Goal: Book appointment/travel/reservation

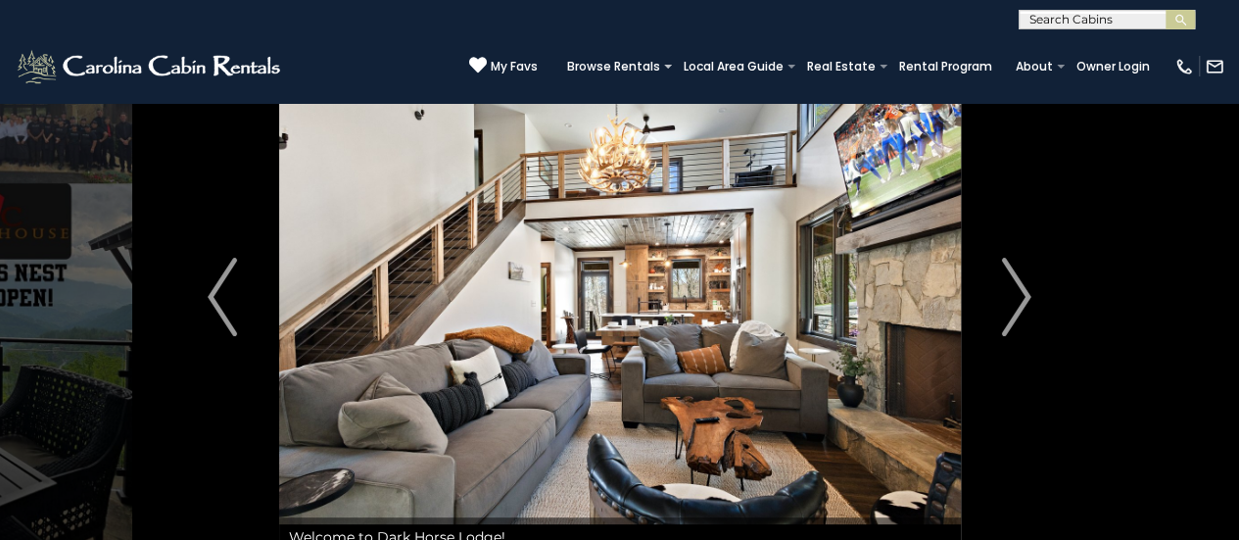
scroll to position [32, 0]
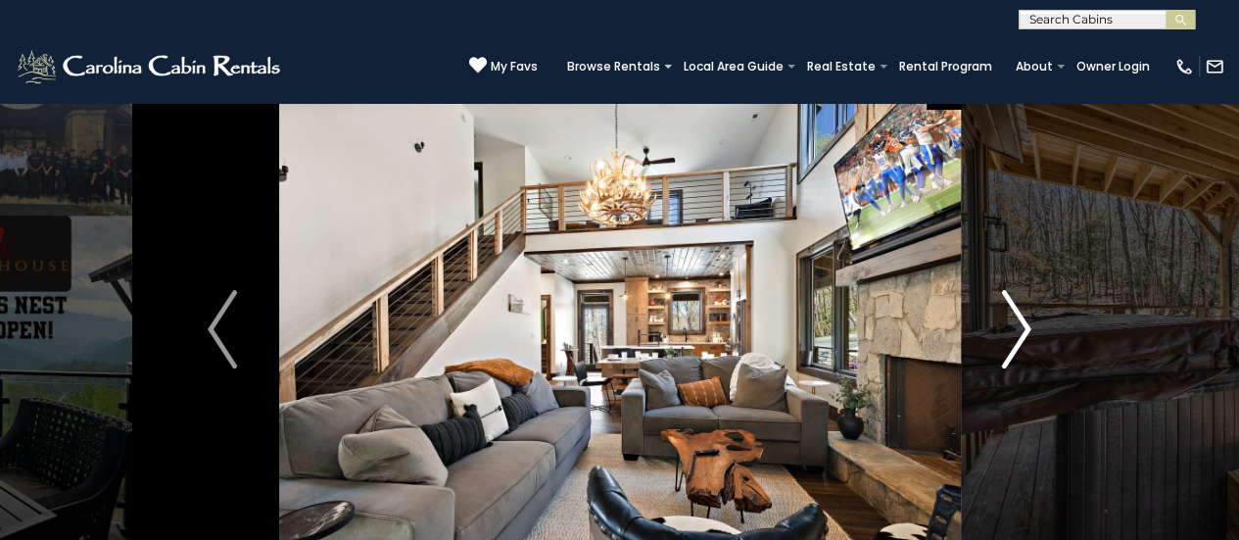
click at [1011, 324] on img "Next" at bounding box center [1016, 329] width 29 height 78
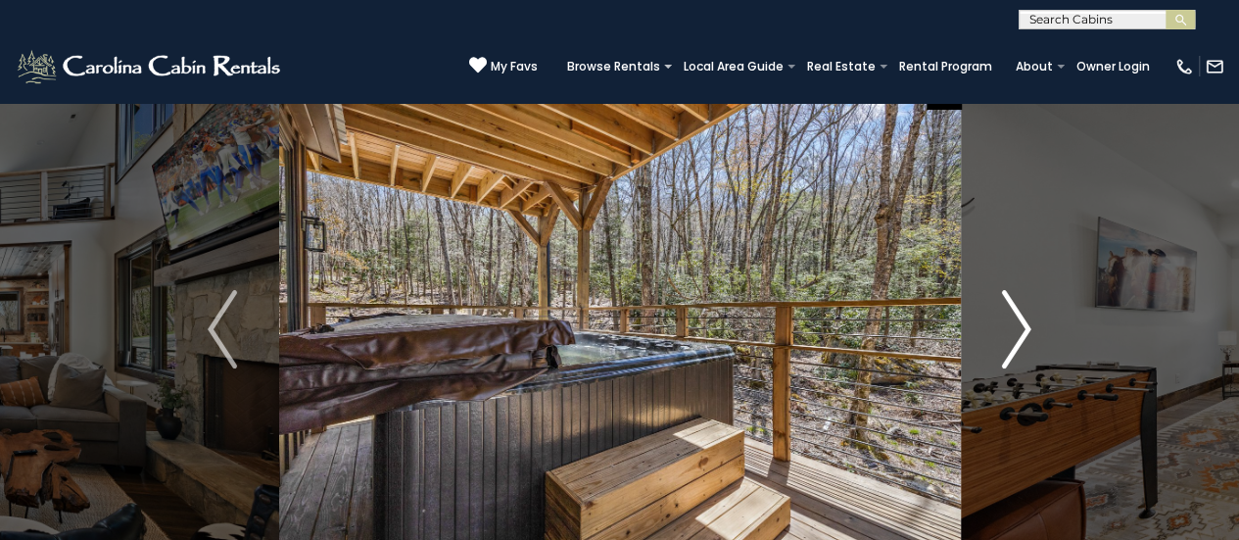
click at [1011, 324] on img "Next" at bounding box center [1016, 329] width 29 height 78
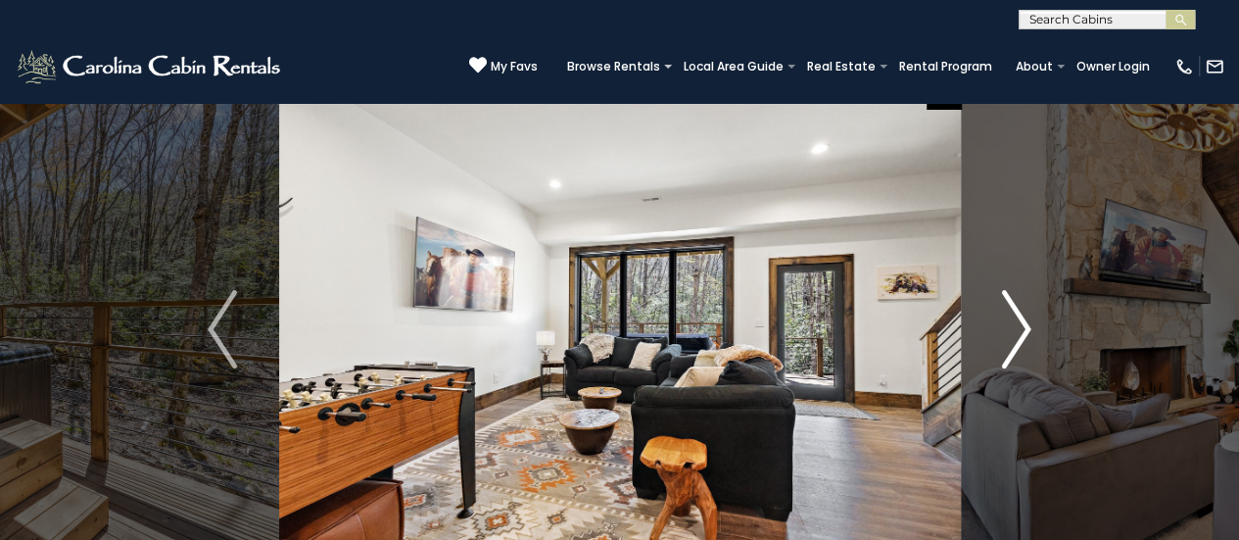
click at [1011, 324] on img "Next" at bounding box center [1016, 329] width 29 height 78
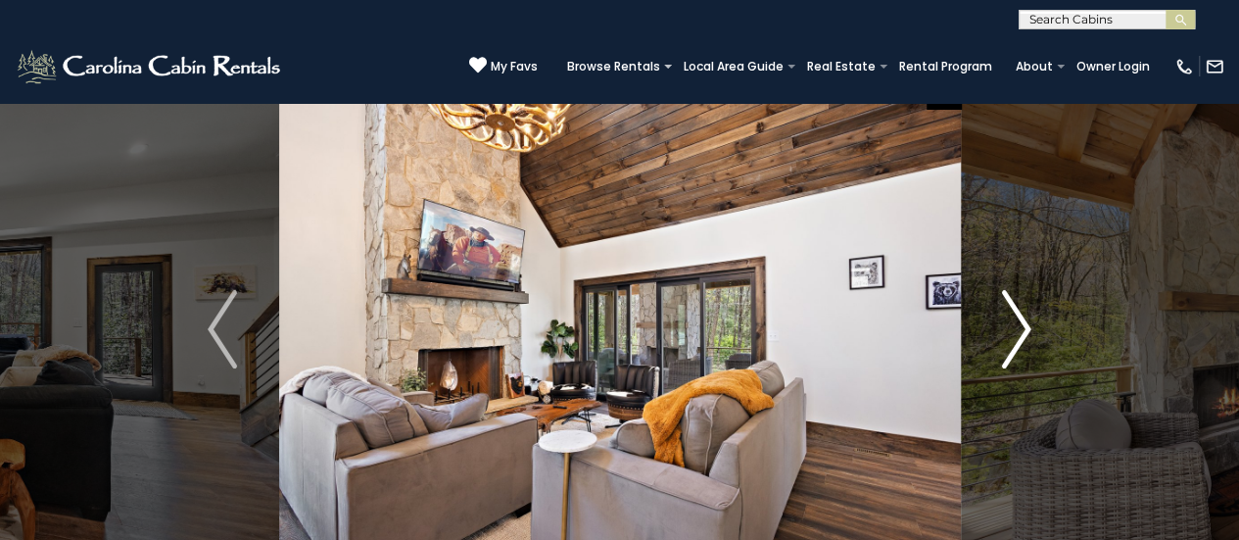
click at [1020, 336] on img "Next" at bounding box center [1016, 329] width 29 height 78
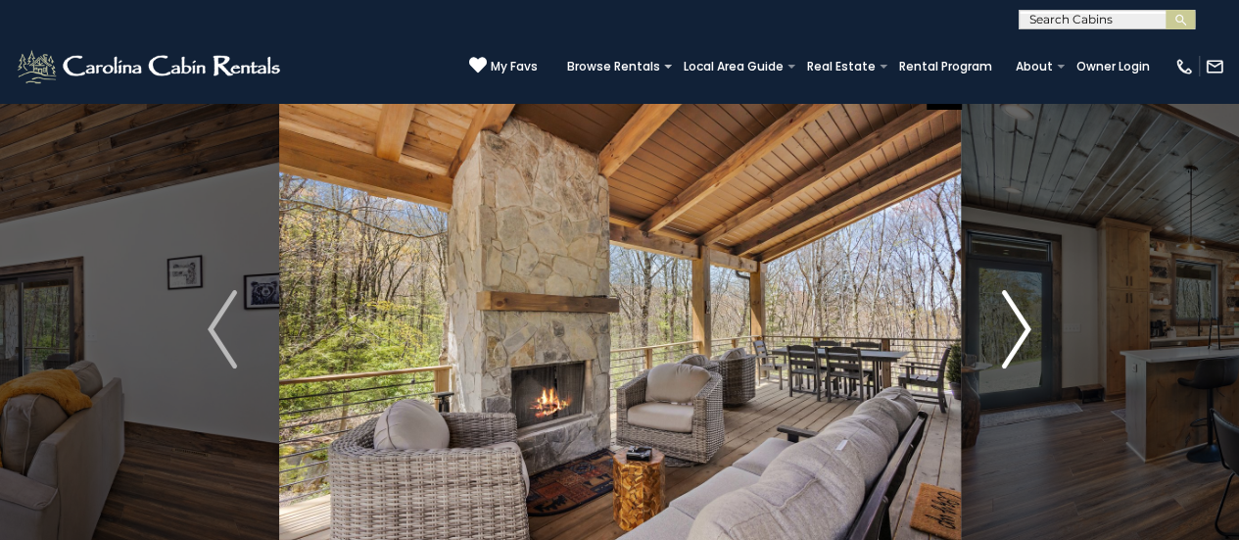
click at [1020, 335] on img "Next" at bounding box center [1016, 329] width 29 height 78
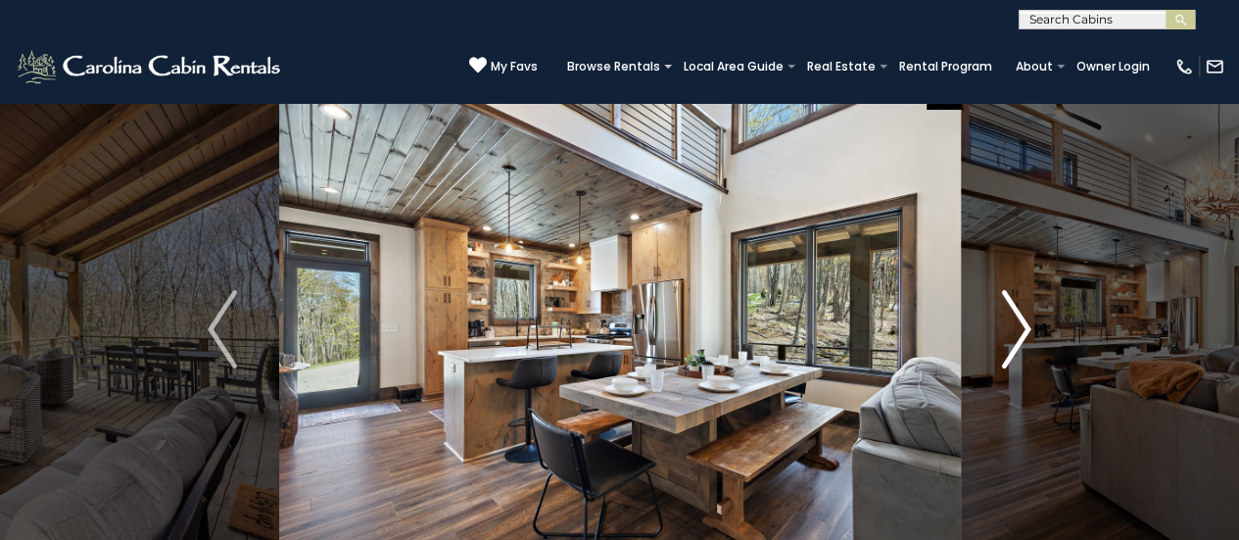
click at [1020, 335] on img "Next" at bounding box center [1016, 329] width 29 height 78
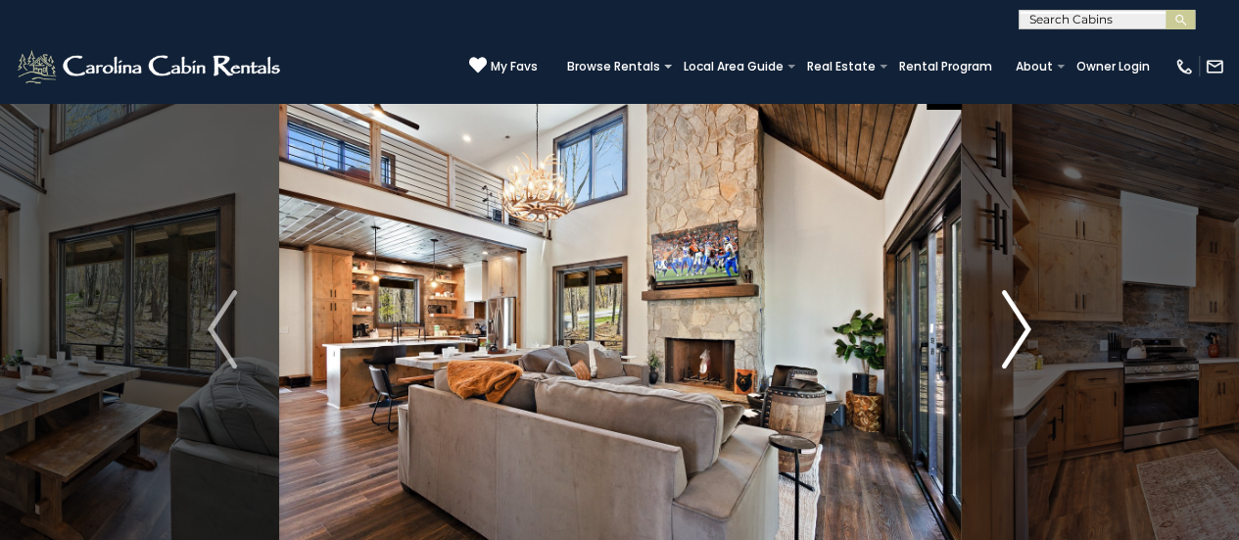
click at [1020, 335] on img "Next" at bounding box center [1016, 329] width 29 height 78
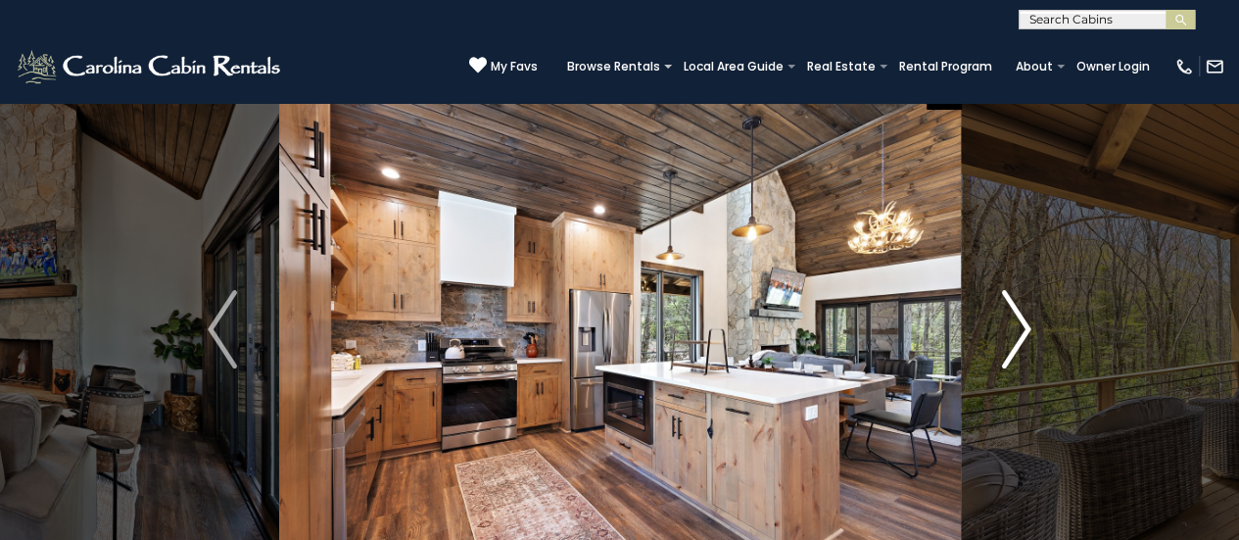
click at [1020, 335] on img "Next" at bounding box center [1016, 329] width 29 height 78
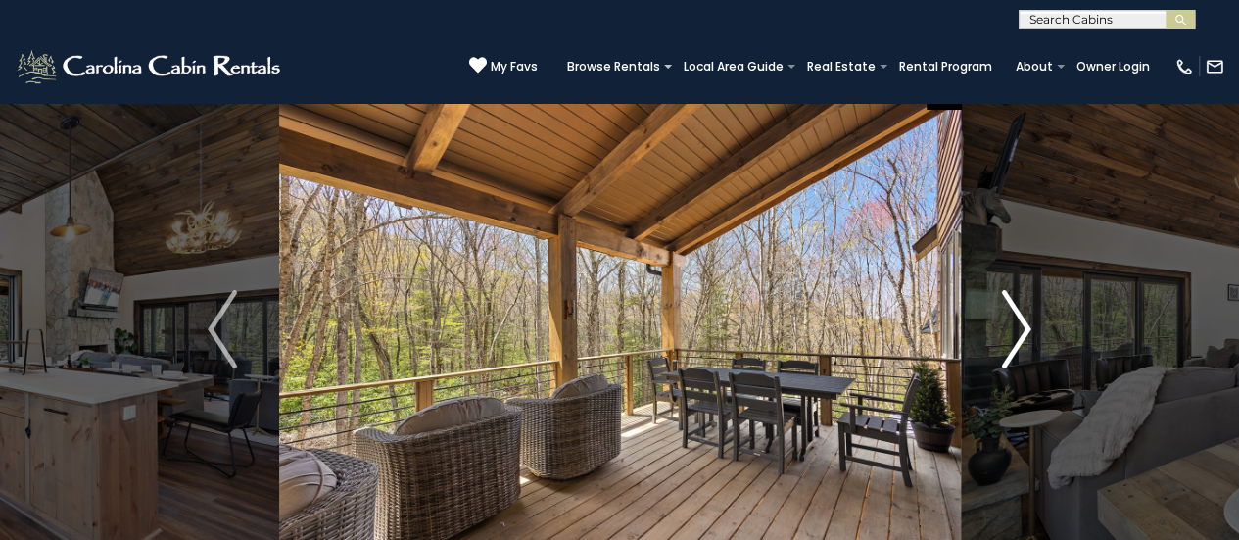
click at [1020, 335] on img "Next" at bounding box center [1016, 329] width 29 height 78
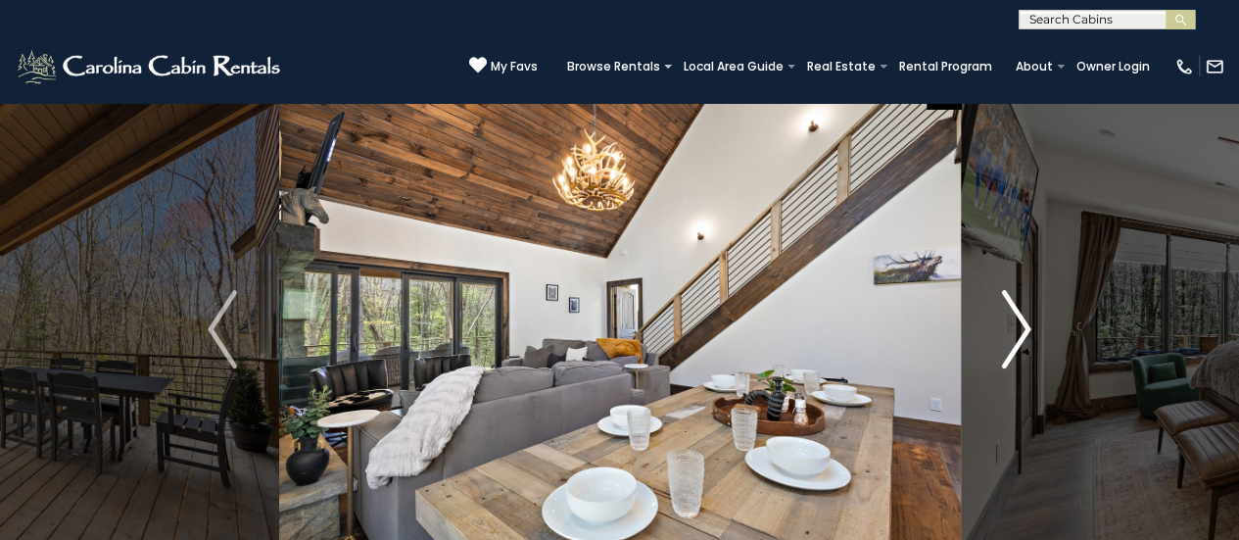
click at [1020, 335] on img "Next" at bounding box center [1016, 329] width 29 height 78
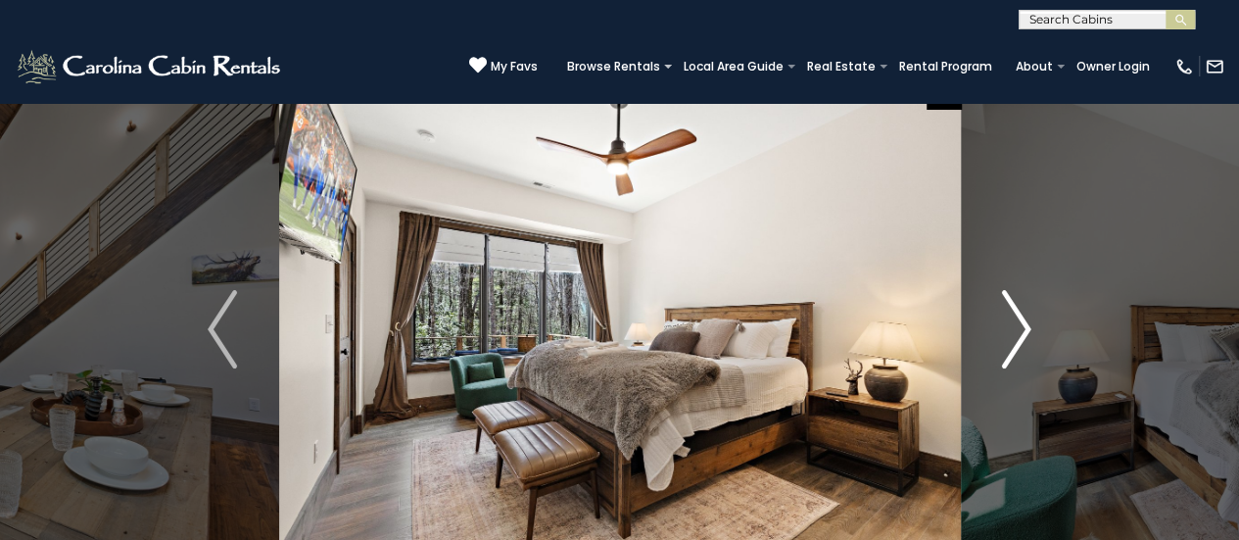
click at [1020, 335] on img "Next" at bounding box center [1016, 329] width 29 height 78
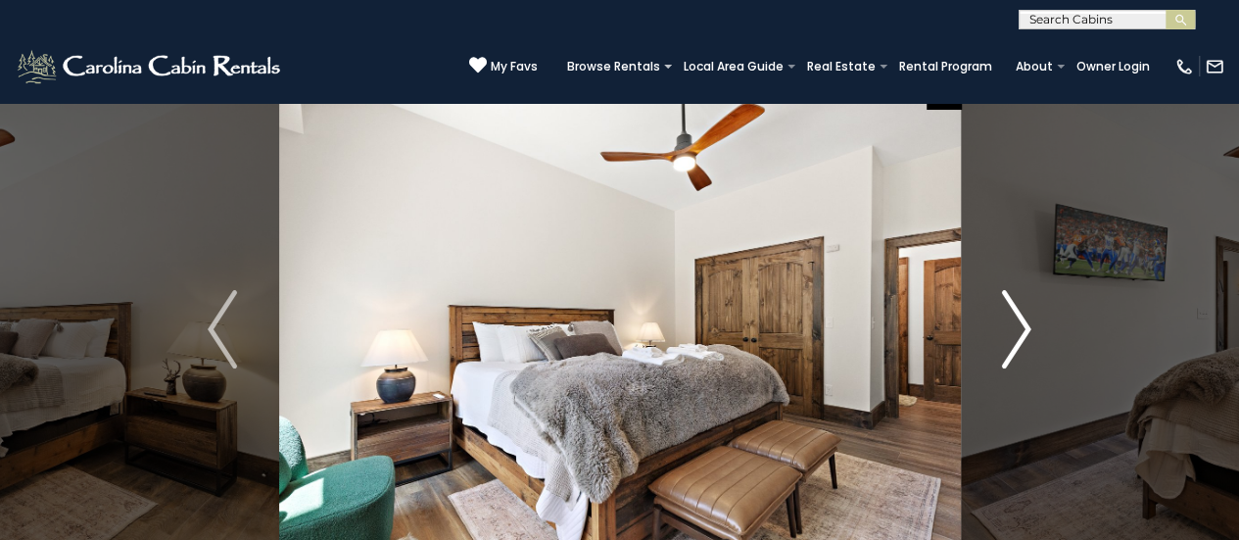
click at [1020, 335] on img "Next" at bounding box center [1016, 329] width 29 height 78
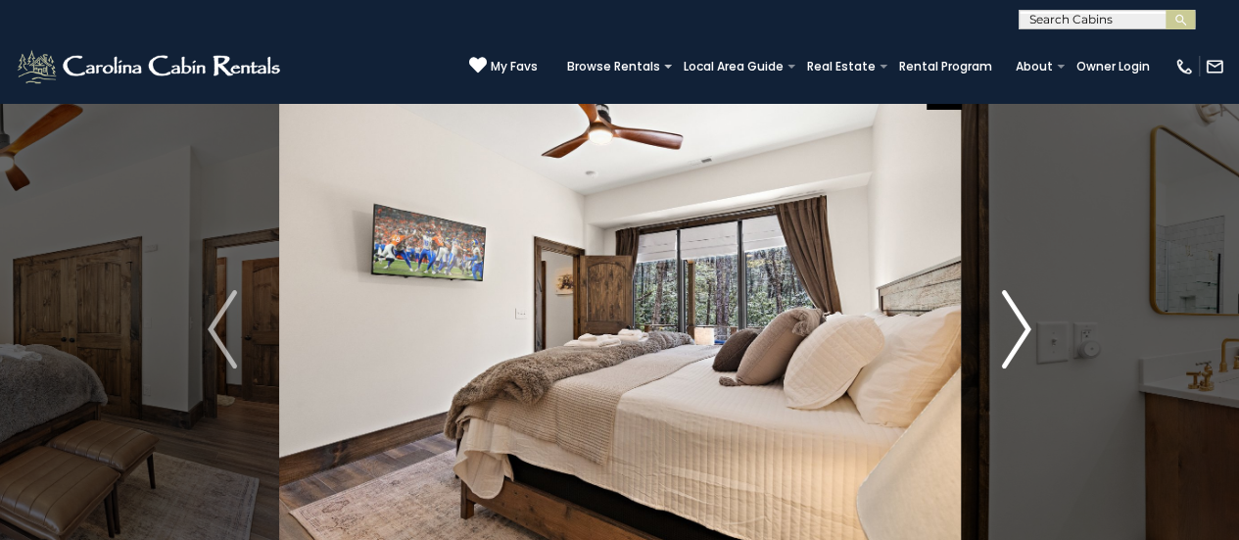
click at [1020, 335] on img "Next" at bounding box center [1016, 329] width 29 height 78
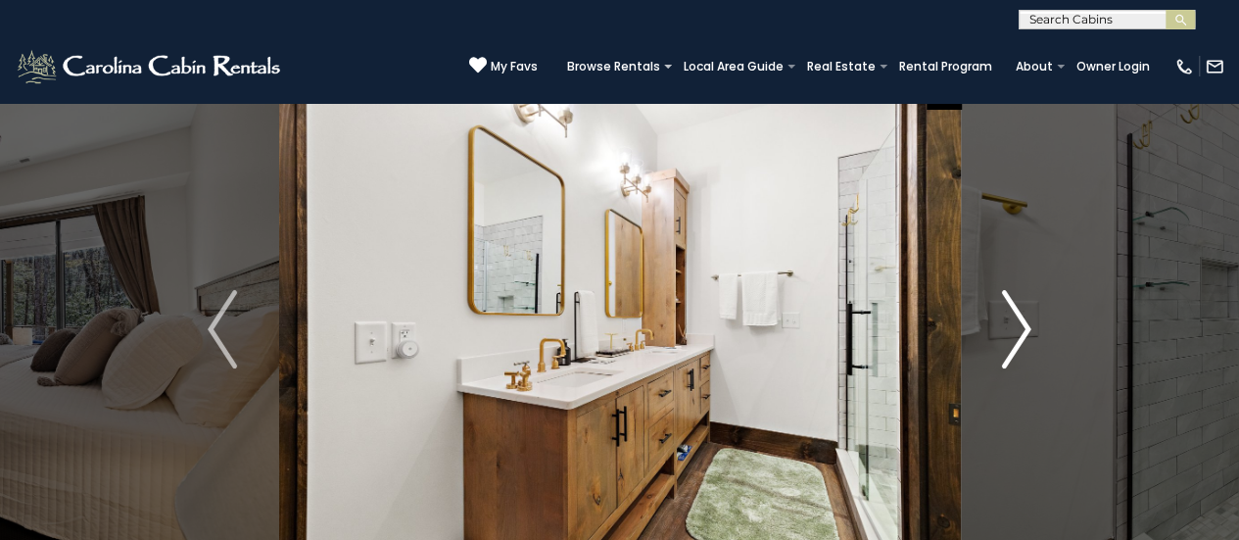
click at [1020, 335] on img "Next" at bounding box center [1016, 329] width 29 height 78
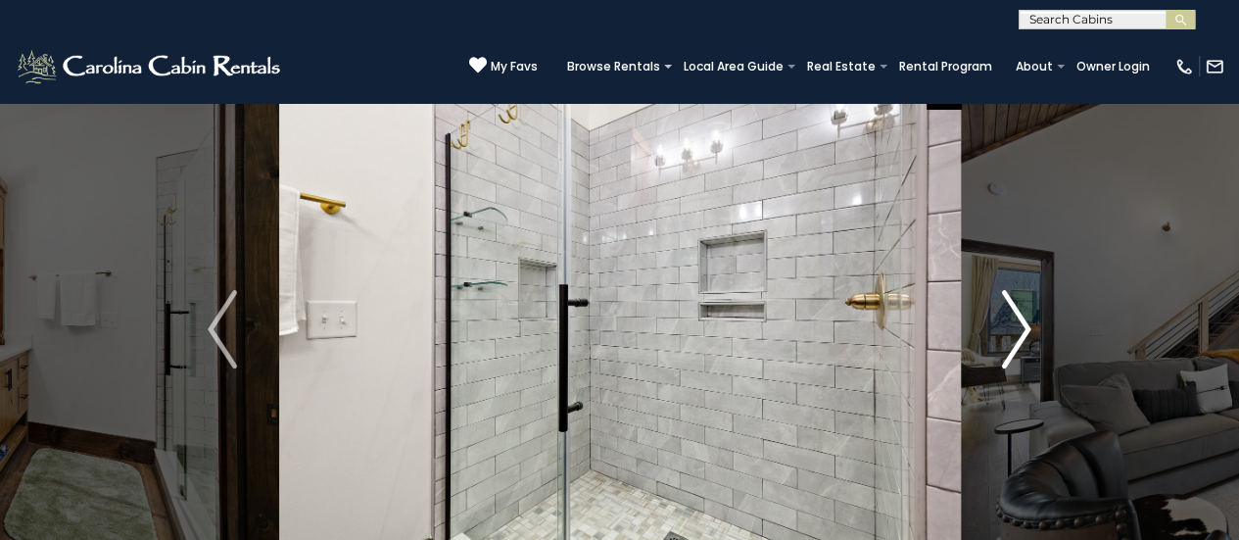
click at [1020, 335] on img "Next" at bounding box center [1016, 329] width 29 height 78
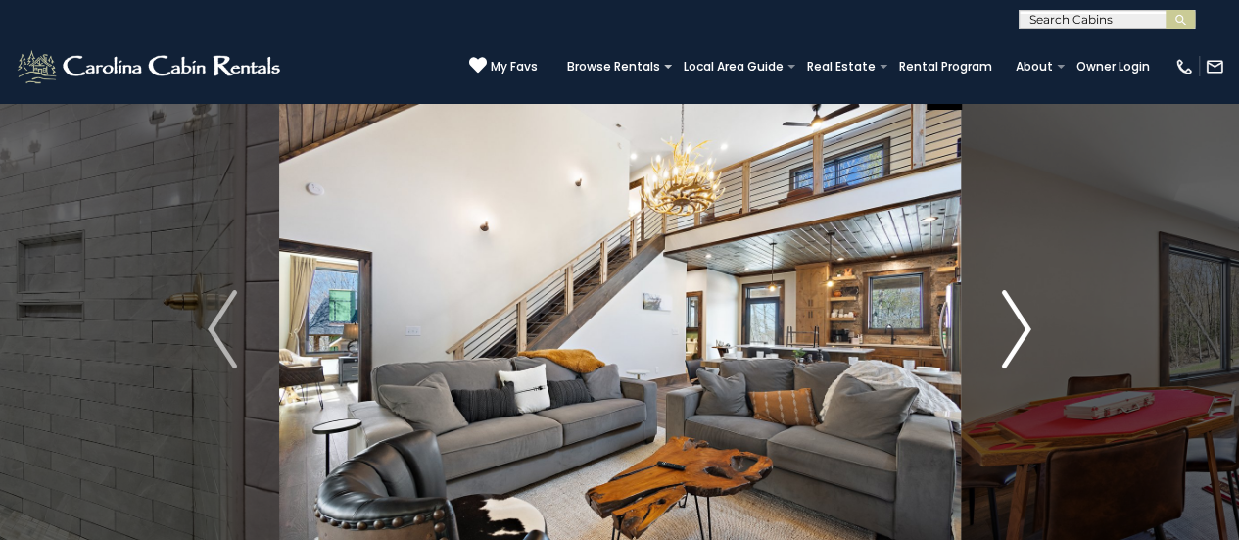
click at [1020, 335] on img "Next" at bounding box center [1016, 329] width 29 height 78
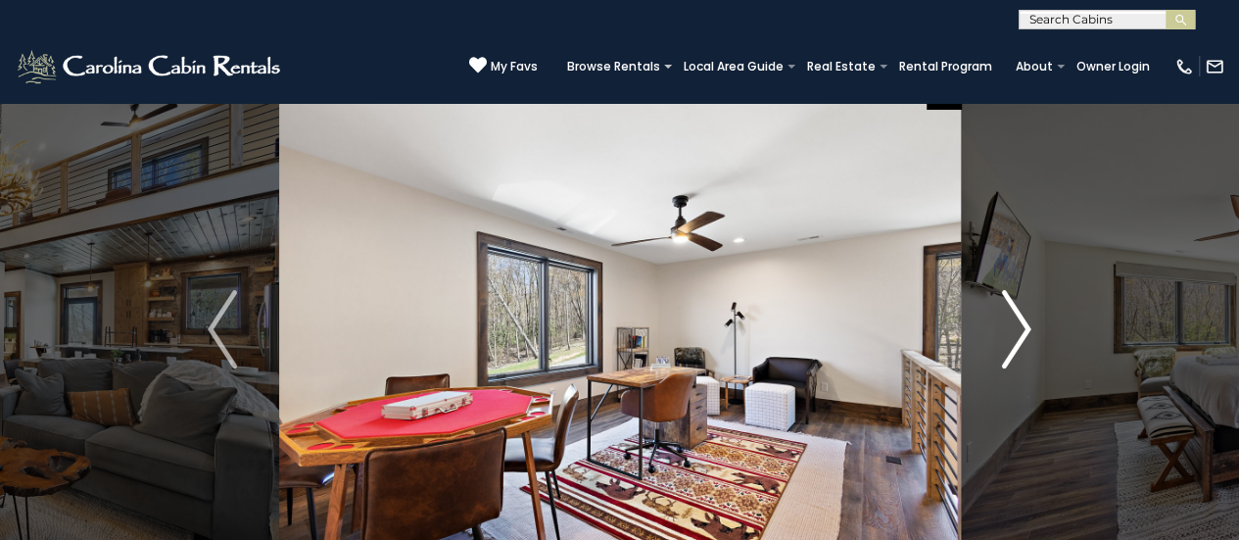
click at [1020, 335] on img "Next" at bounding box center [1016, 329] width 29 height 78
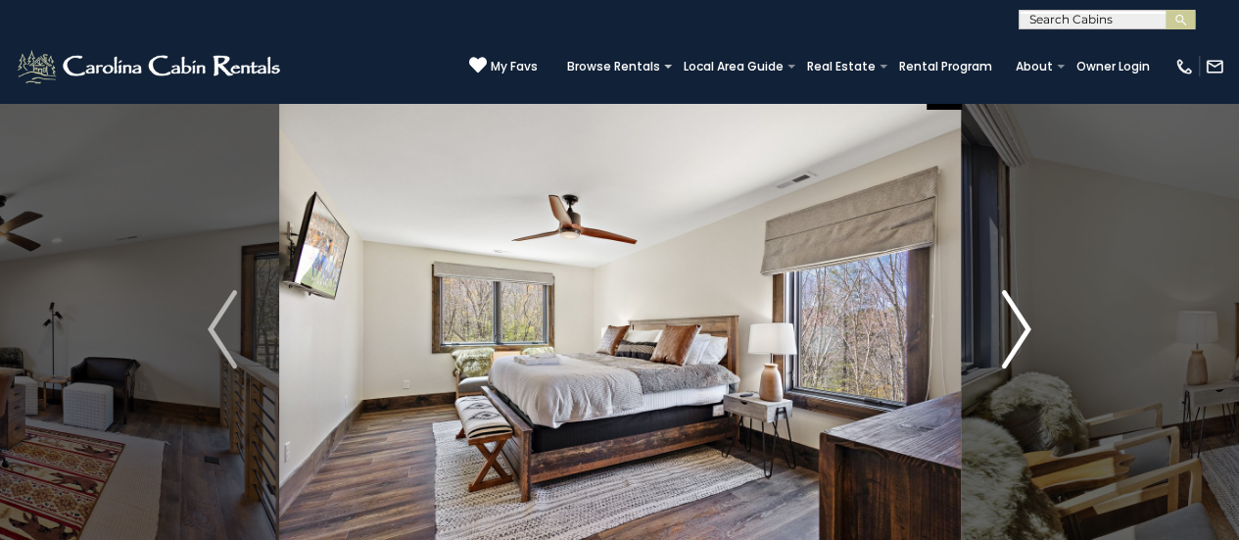
click at [1020, 335] on img "Next" at bounding box center [1016, 329] width 29 height 78
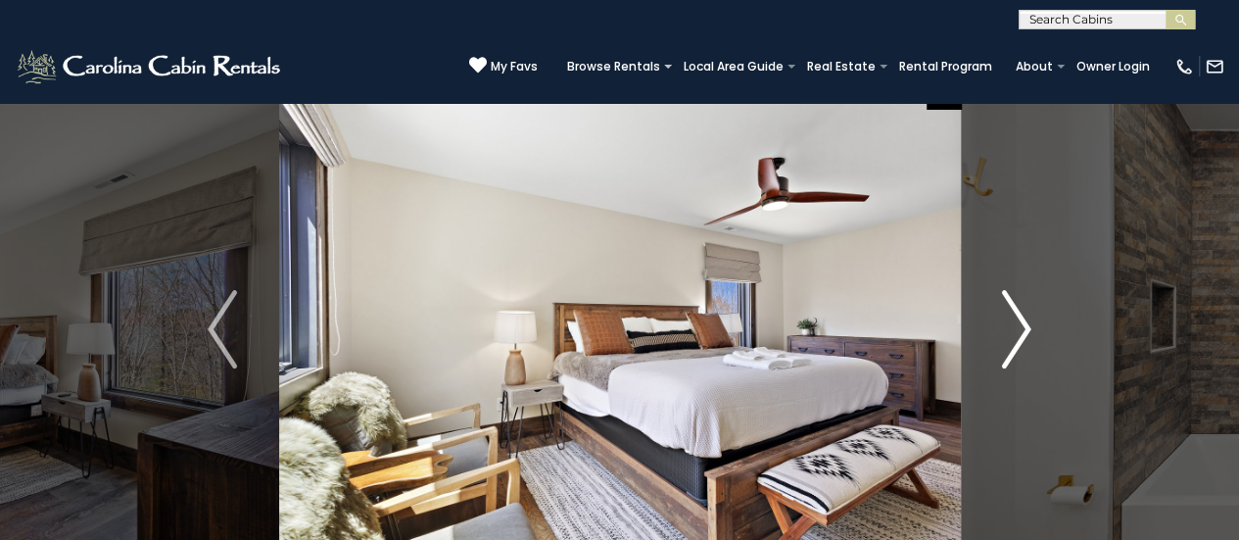
click at [1020, 335] on img "Next" at bounding box center [1016, 329] width 29 height 78
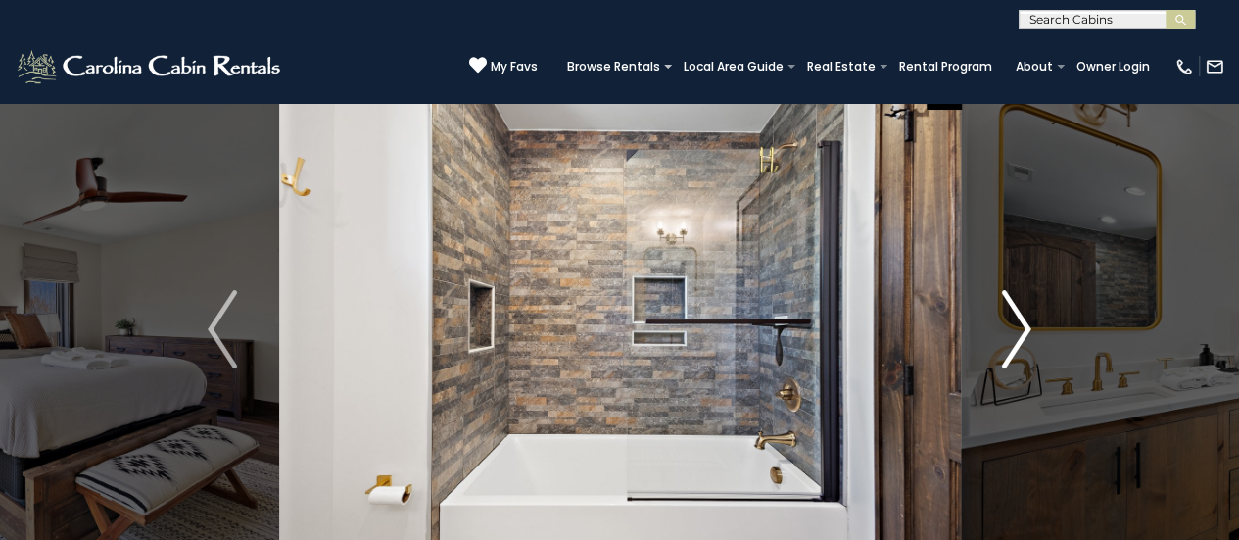
click at [1020, 335] on img "Next" at bounding box center [1016, 329] width 29 height 78
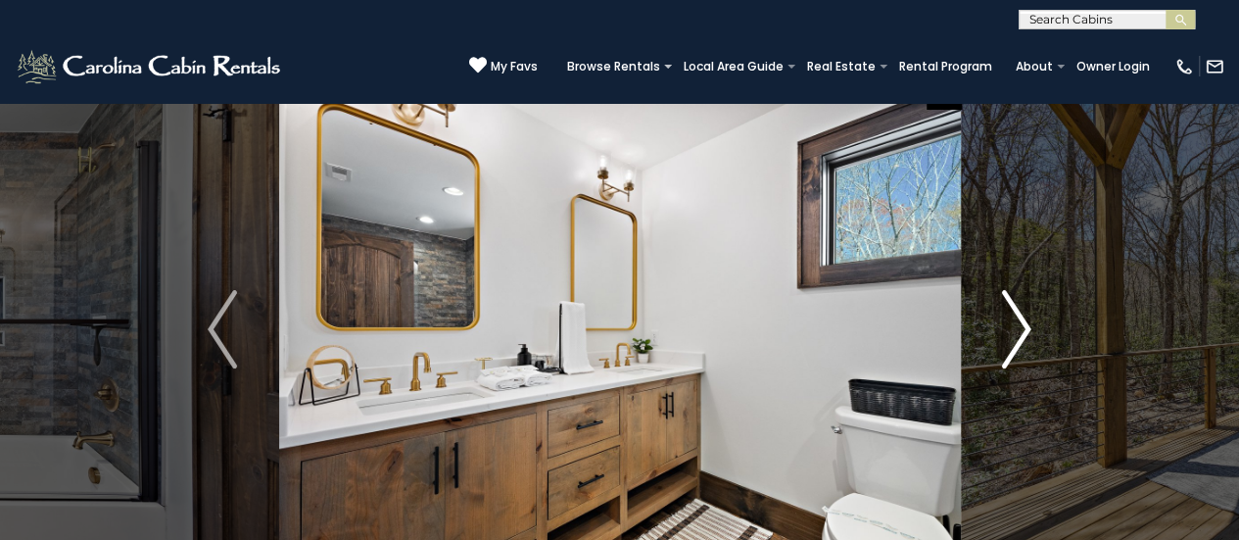
click at [1020, 335] on img "Next" at bounding box center [1016, 329] width 29 height 78
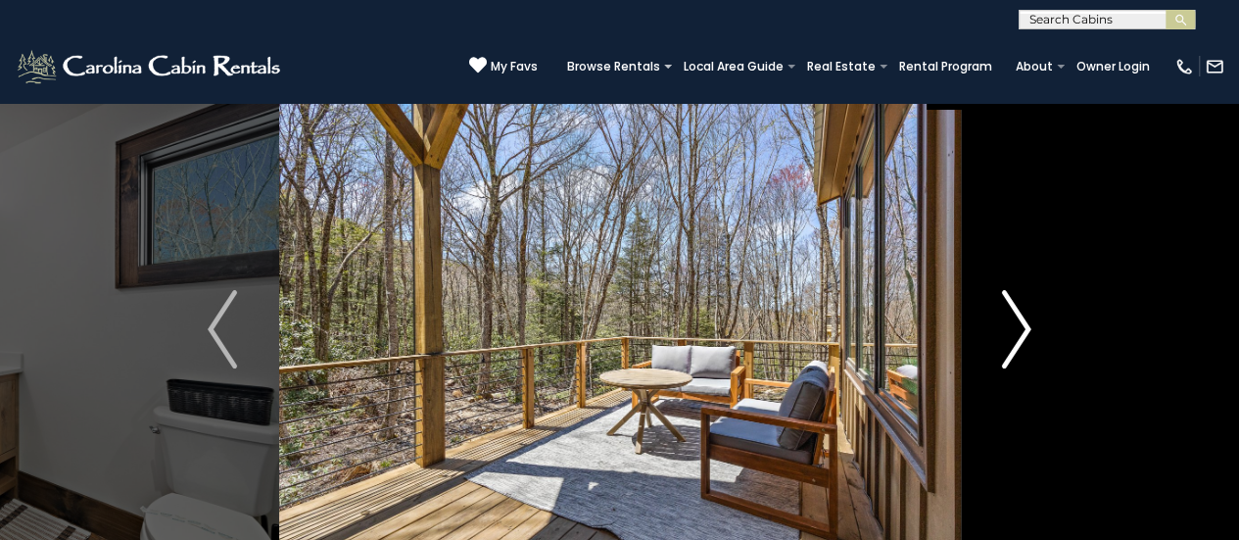
click at [1020, 335] on img "Next" at bounding box center [1016, 329] width 29 height 78
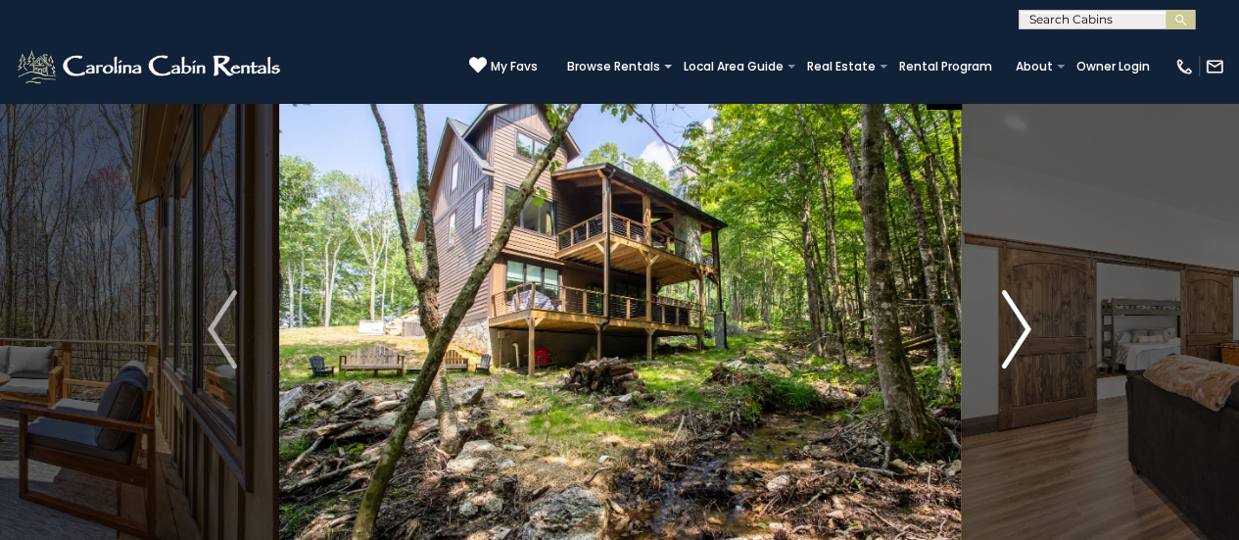
click at [1020, 335] on img "Next" at bounding box center [1016, 329] width 29 height 78
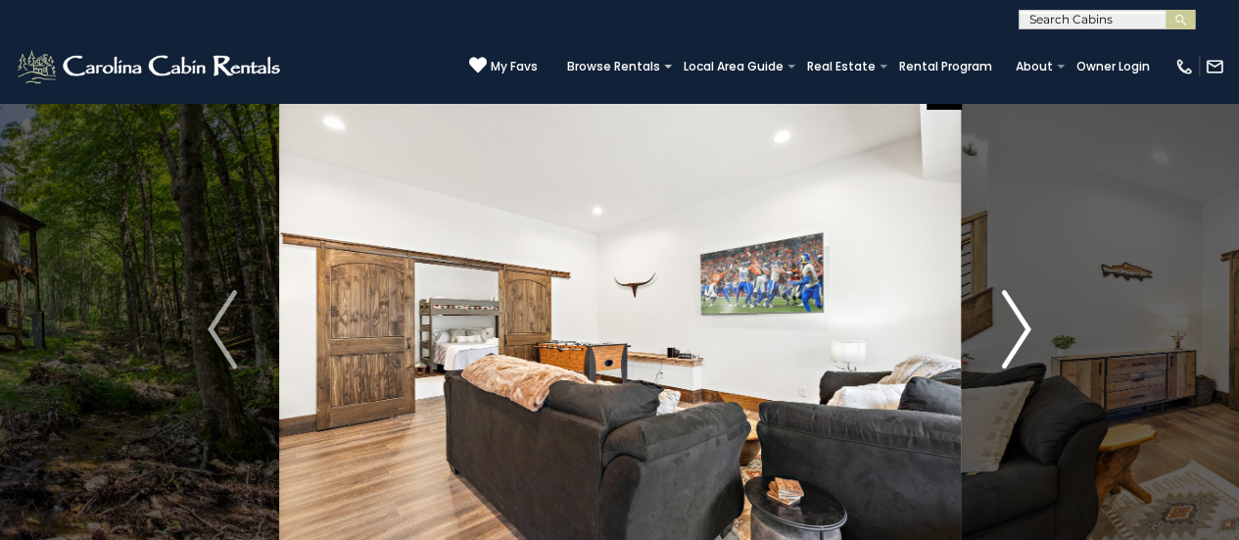
click at [1020, 335] on img "Next" at bounding box center [1016, 329] width 29 height 78
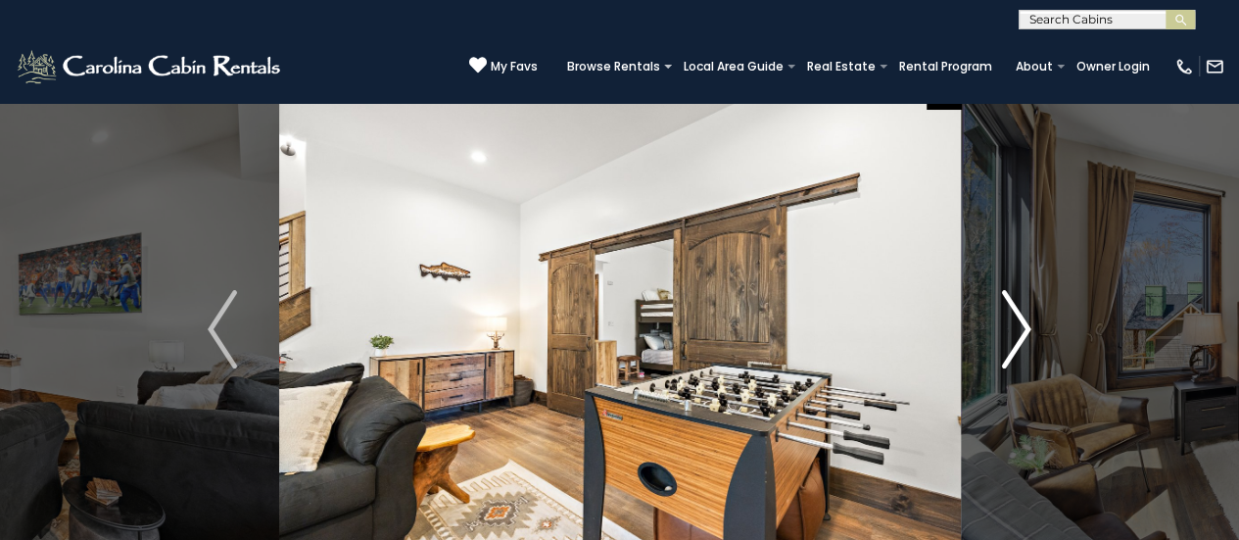
click at [1020, 335] on img "Next" at bounding box center [1016, 329] width 29 height 78
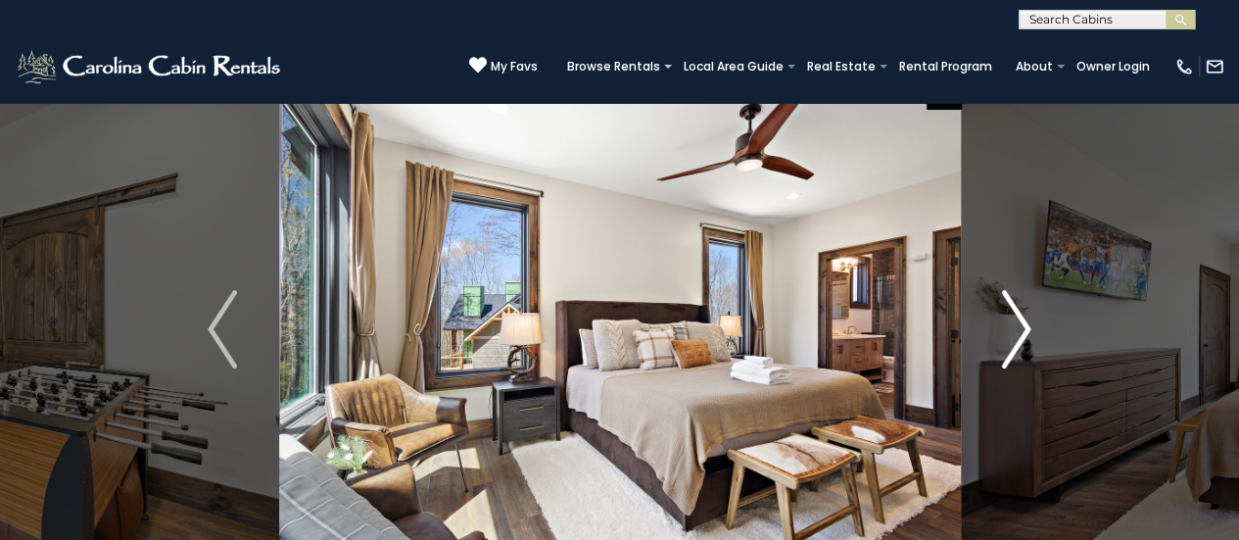
click at [1020, 335] on img "Next" at bounding box center [1016, 329] width 29 height 78
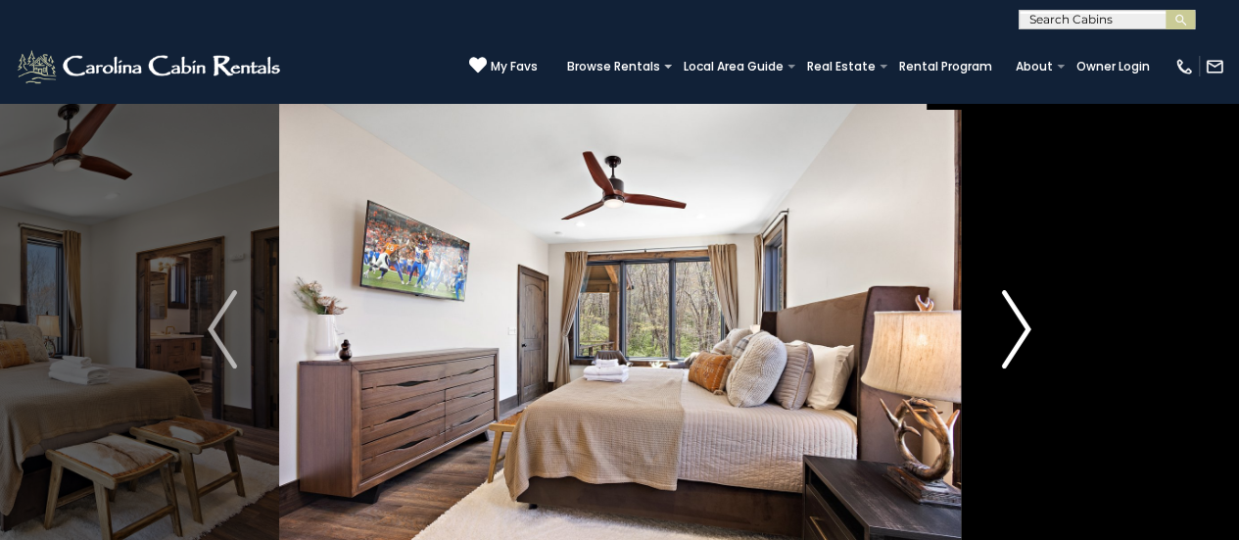
click at [1020, 335] on img "Next" at bounding box center [1016, 329] width 29 height 78
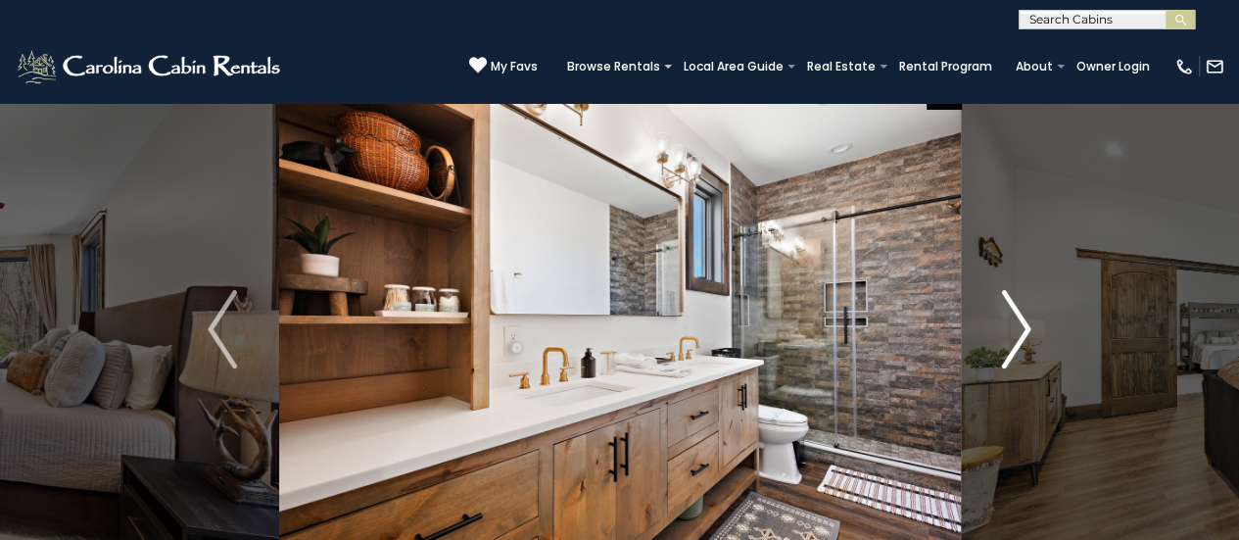
click at [1020, 335] on img "Next" at bounding box center [1016, 329] width 29 height 78
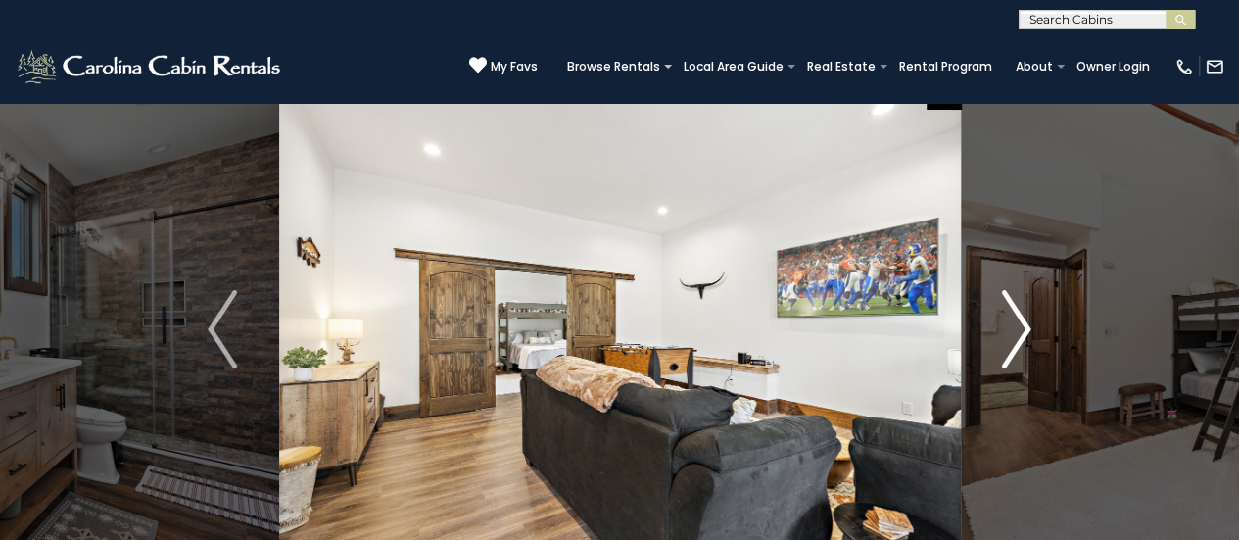
click at [1020, 335] on img "Next" at bounding box center [1016, 329] width 29 height 78
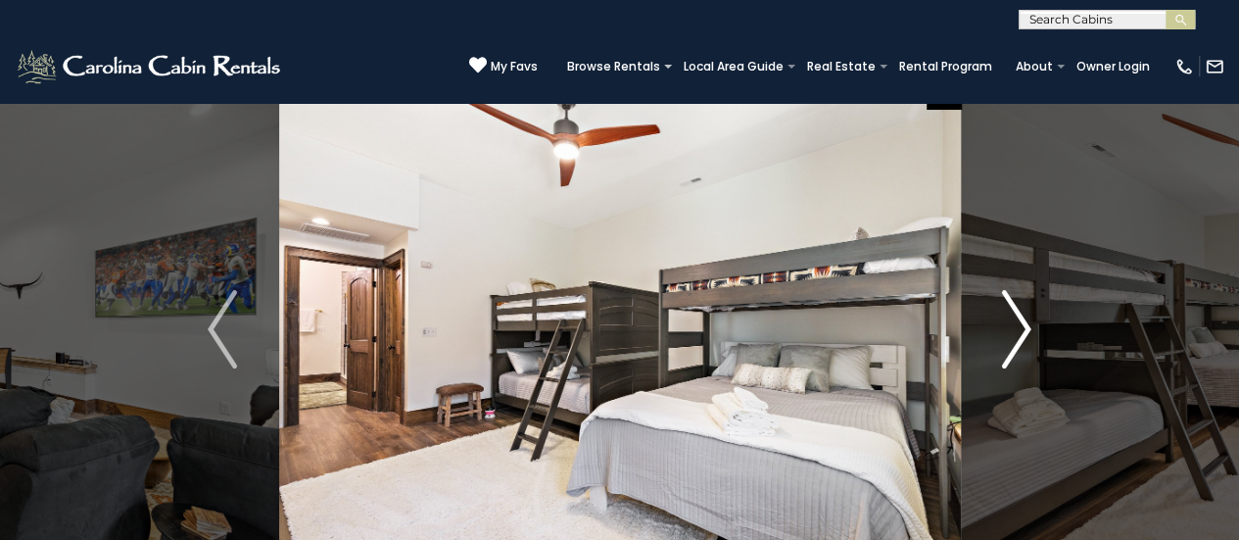
click at [1020, 335] on img "Next" at bounding box center [1016, 329] width 29 height 78
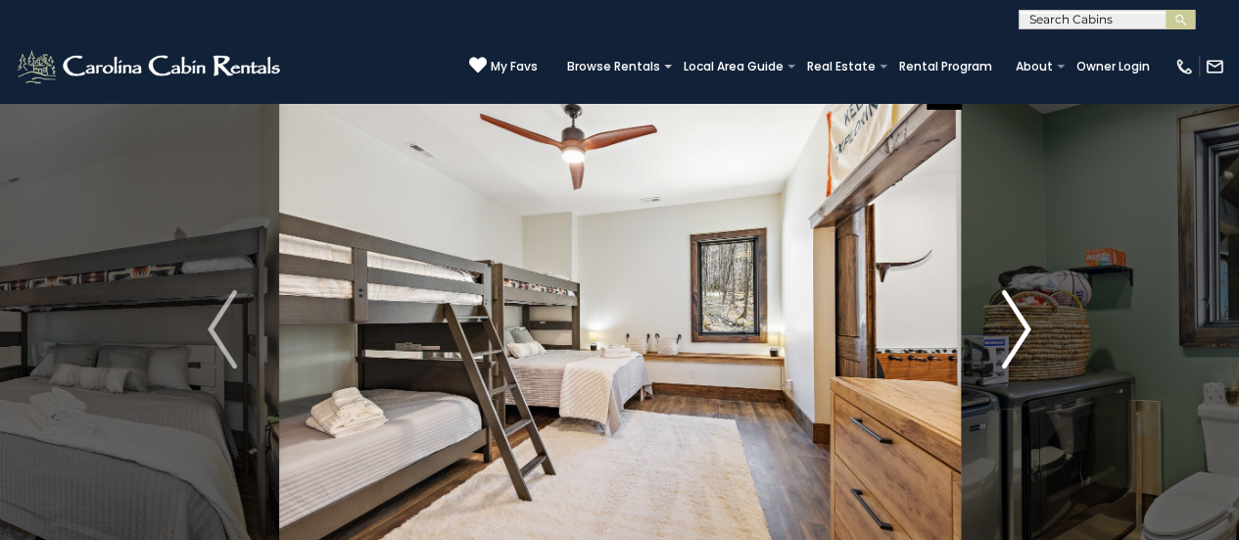
click at [1020, 335] on img "Next" at bounding box center [1016, 329] width 29 height 78
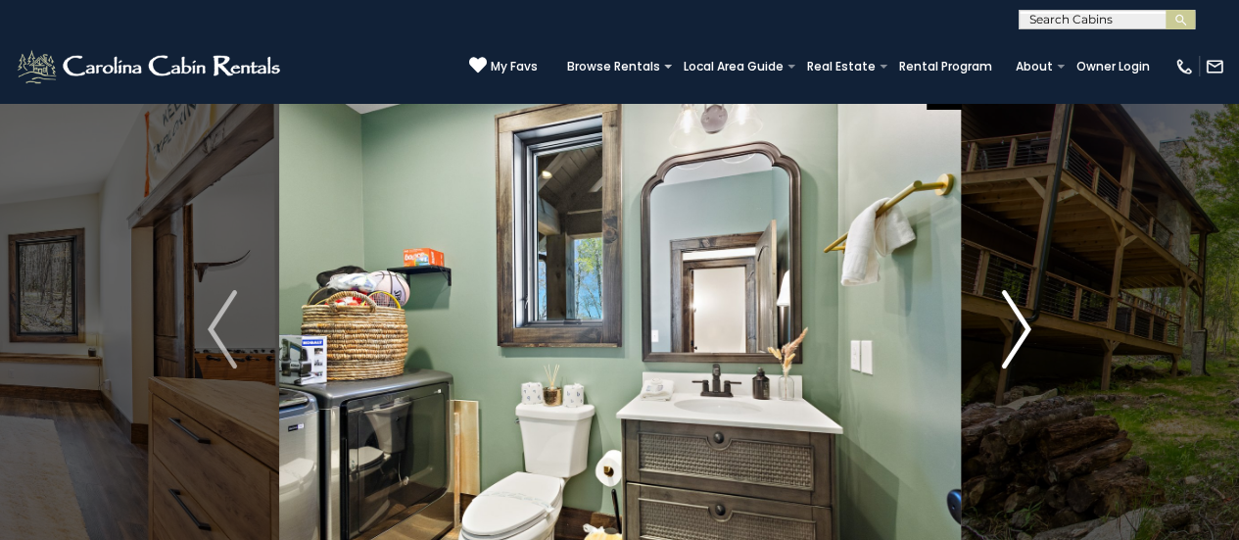
click at [1020, 335] on img "Next" at bounding box center [1016, 329] width 29 height 78
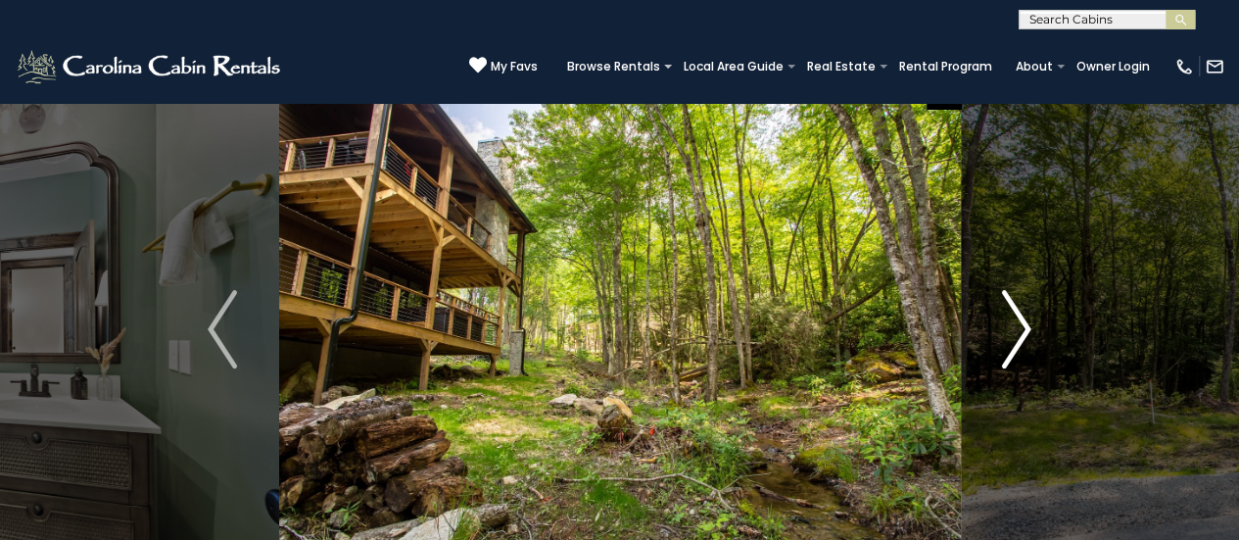
click at [1020, 335] on img "Next" at bounding box center [1016, 329] width 29 height 78
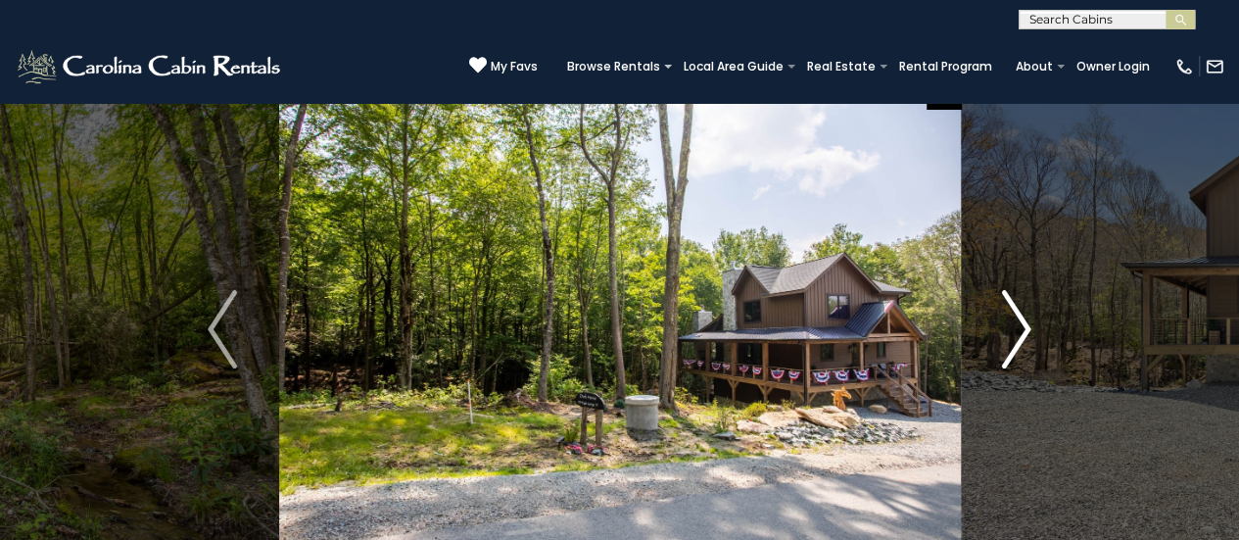
click at [1020, 335] on img "Next" at bounding box center [1016, 329] width 29 height 78
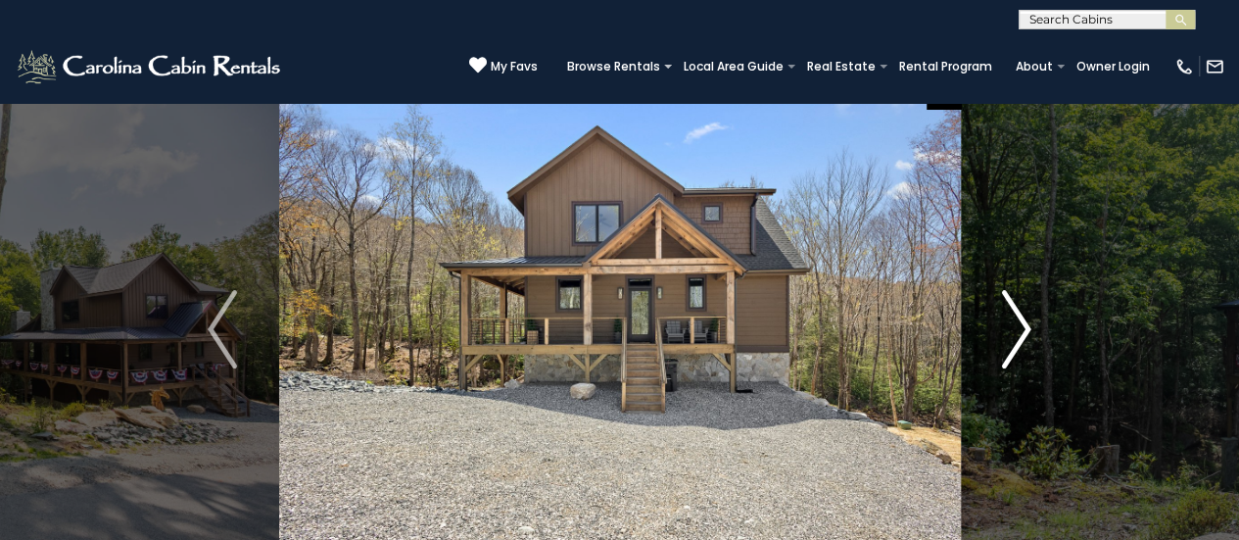
click at [1020, 335] on img "Next" at bounding box center [1016, 329] width 29 height 78
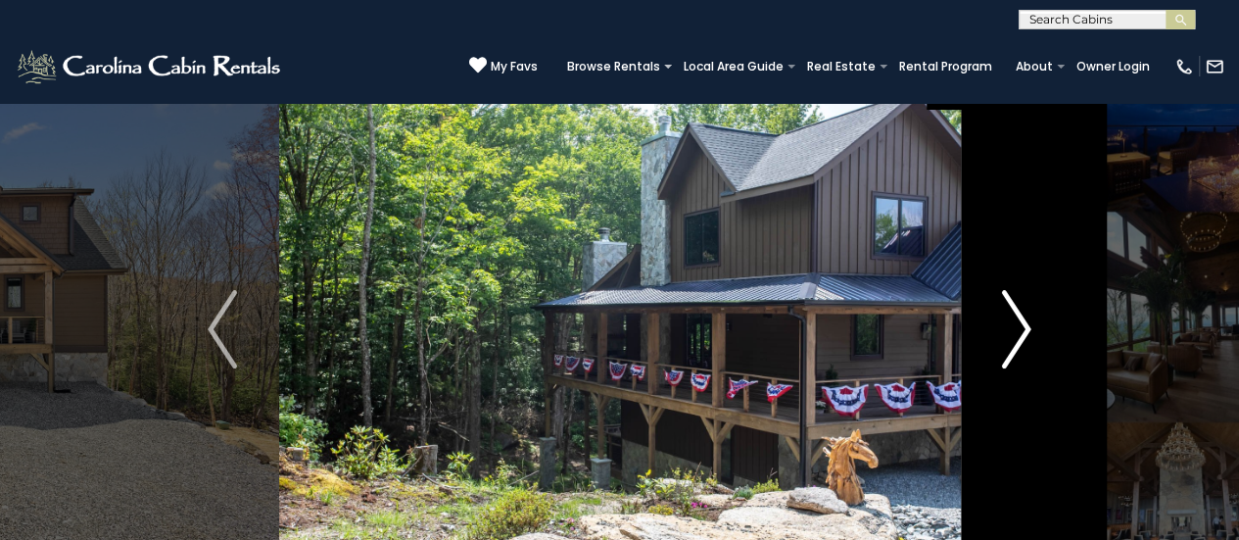
click at [1020, 335] on img "Next" at bounding box center [1016, 329] width 29 height 78
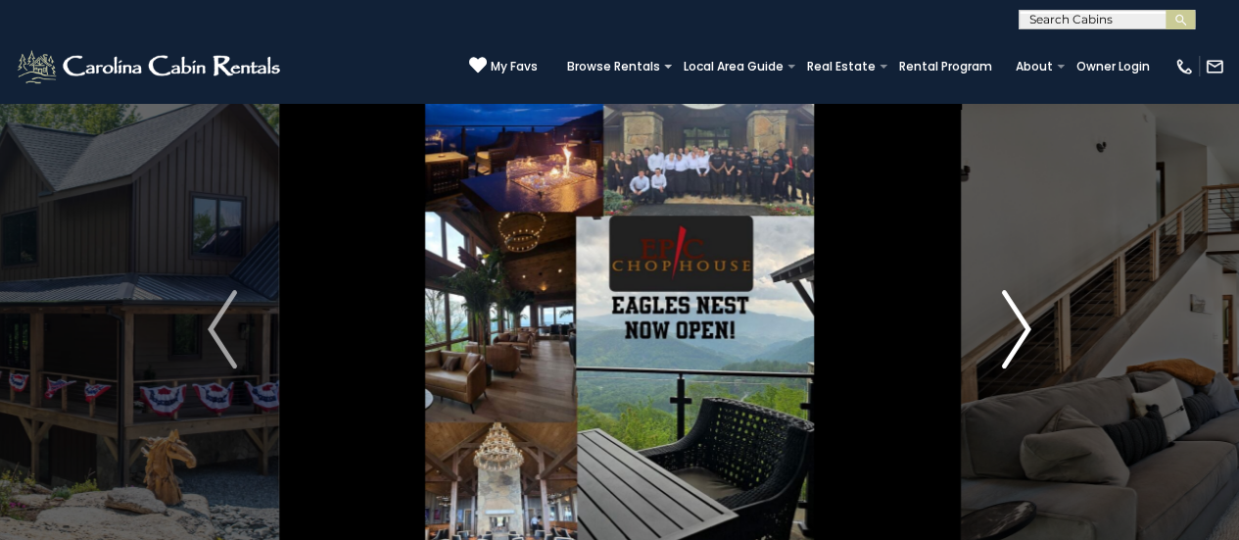
click at [1020, 335] on img "Next" at bounding box center [1016, 329] width 29 height 78
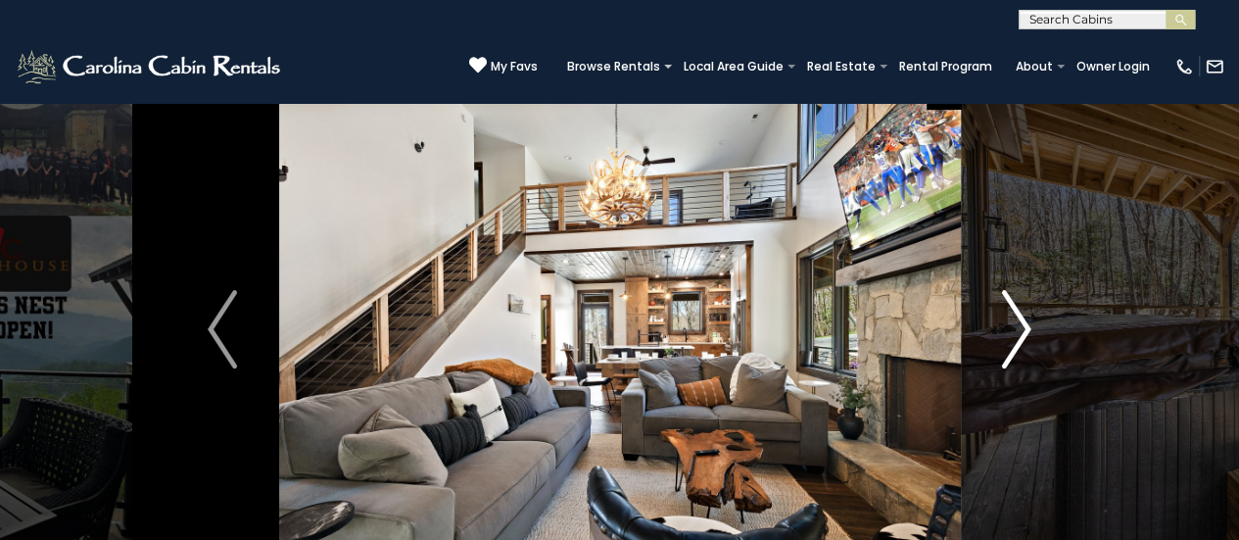
click at [1020, 335] on img "Next" at bounding box center [1016, 329] width 29 height 78
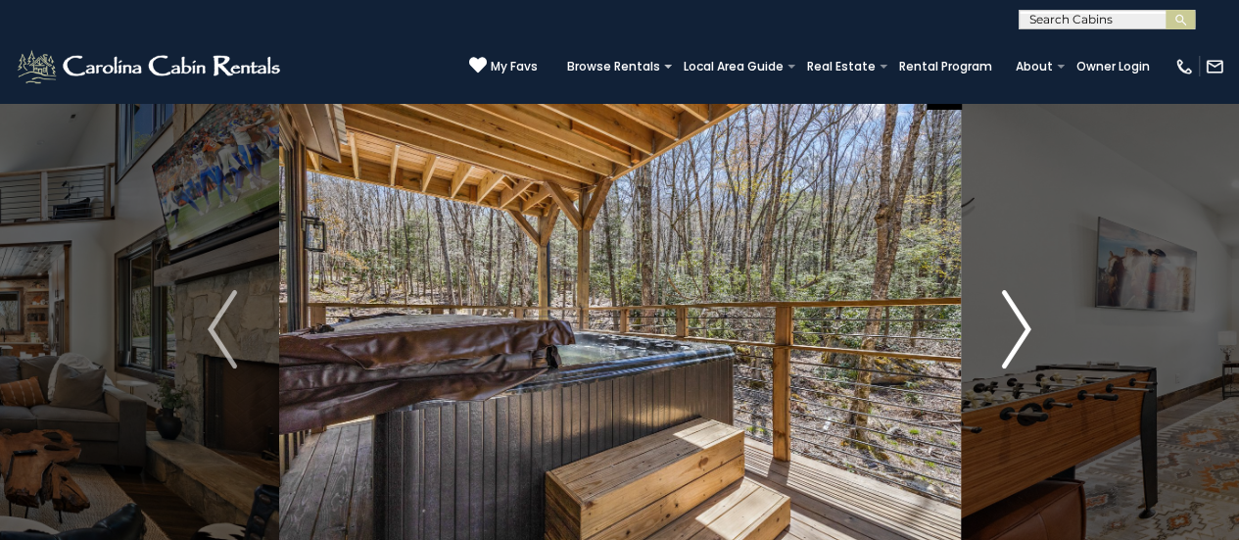
click at [1020, 335] on img "Next" at bounding box center [1016, 329] width 29 height 78
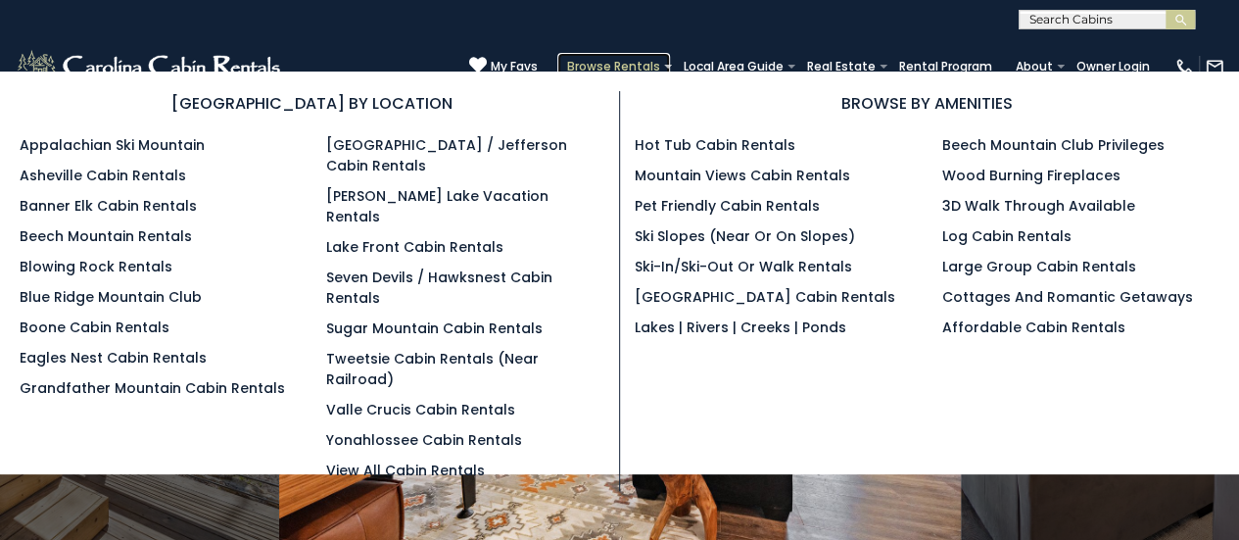
click at [613, 64] on link "Browse Rentals" at bounding box center [614, 66] width 113 height 27
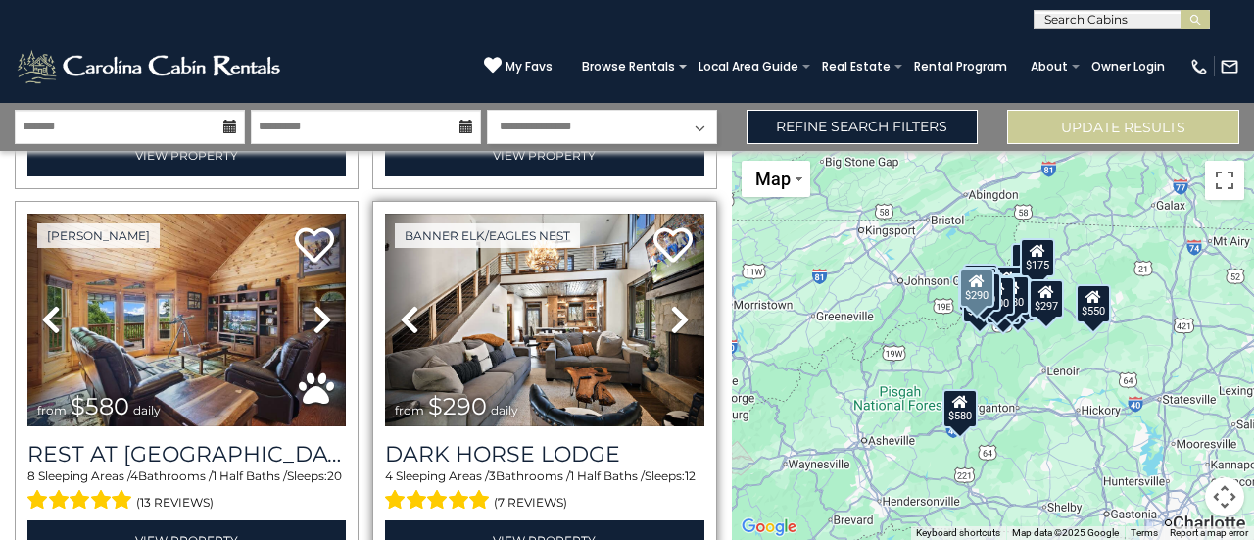
scroll to position [882, 0]
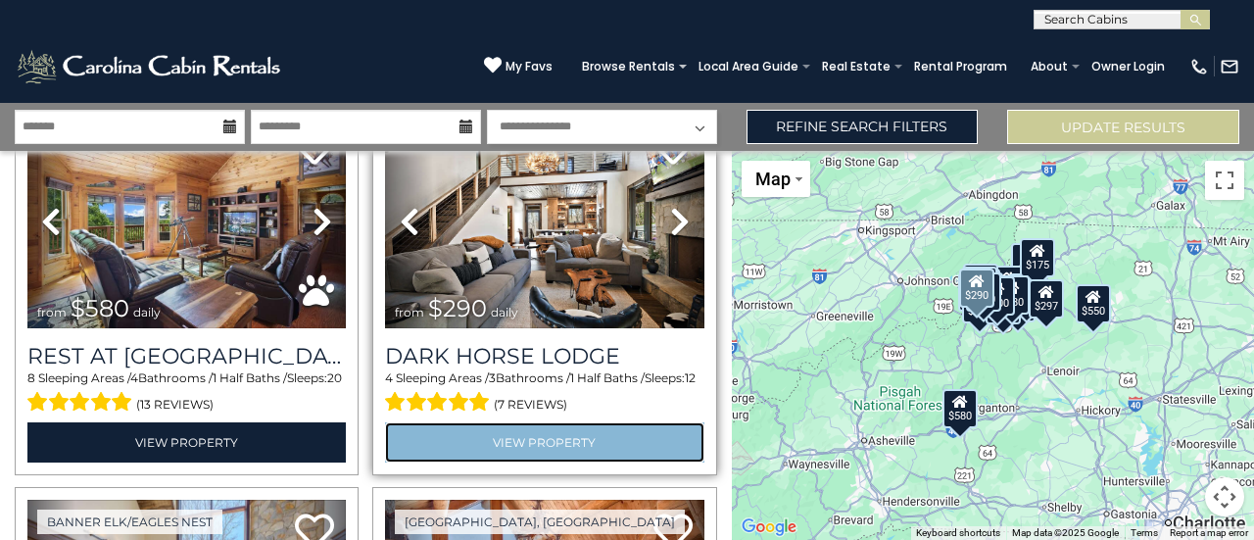
click at [513, 424] on link "View Property" at bounding box center [544, 442] width 318 height 40
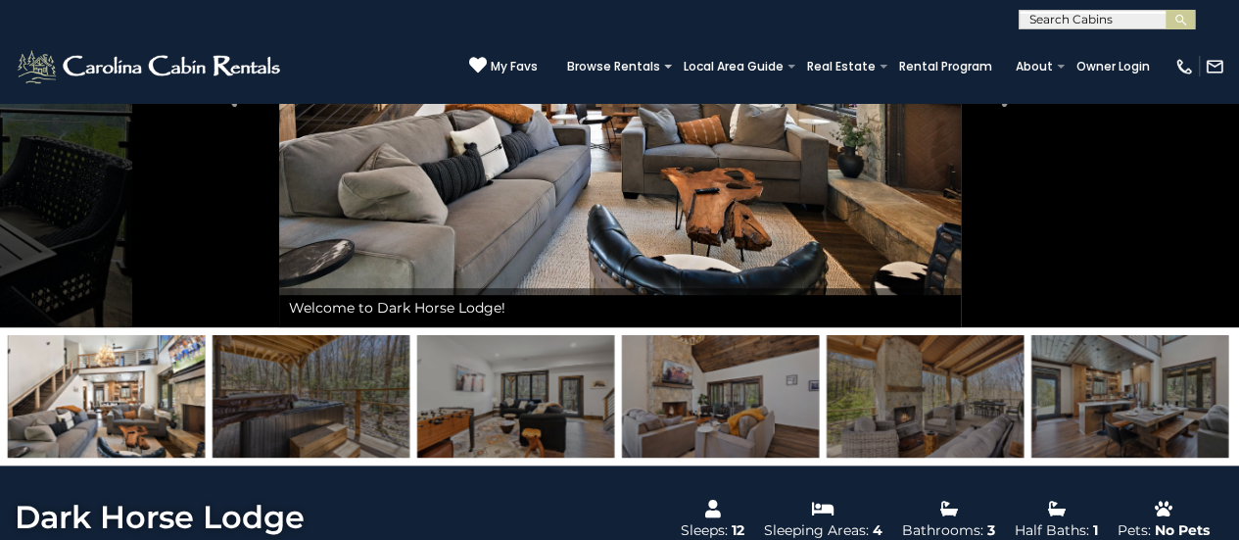
scroll to position [326, 0]
